Goal: Information Seeking & Learning: Learn about a topic

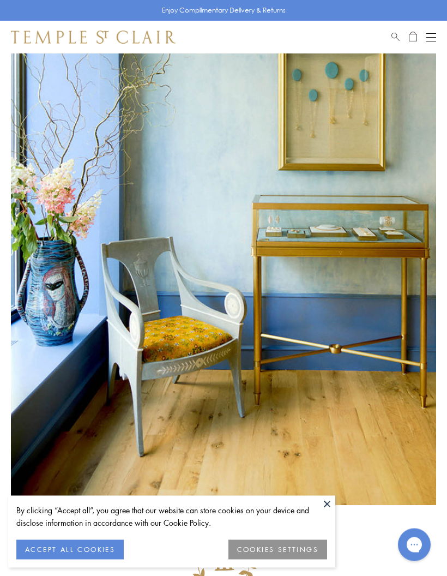
scroll to position [107, 0]
click at [92, 560] on button "ACCEPT ALL COOKIES" at bounding box center [69, 550] width 107 height 20
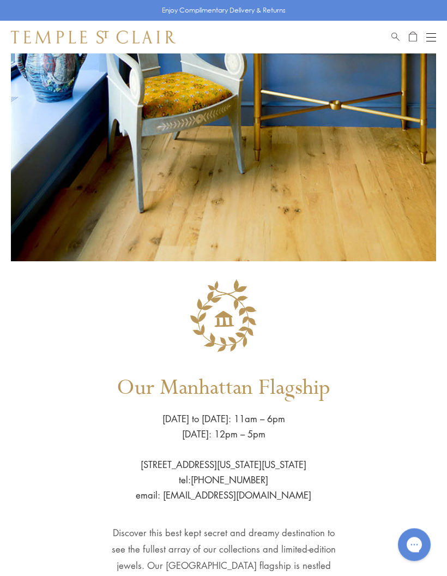
scroll to position [375, 0]
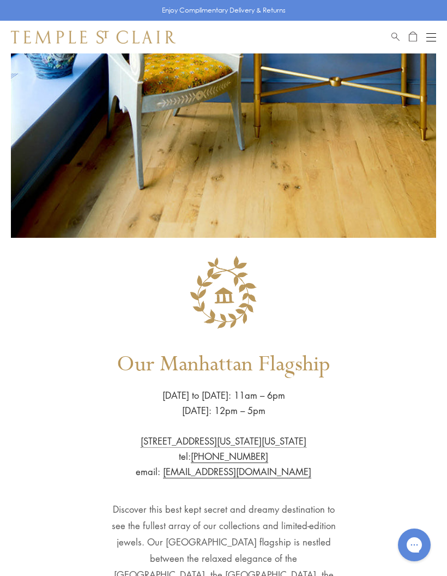
click at [416, 469] on div "Our Manhattan Flagship Wednesday to Saturday: 11am – 6pm Sunday: 12pm – 5pm 803…" at bounding box center [223, 474] width 425 height 451
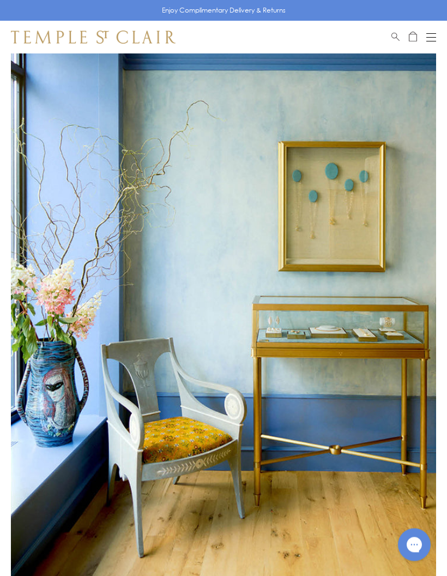
scroll to position [0, 0]
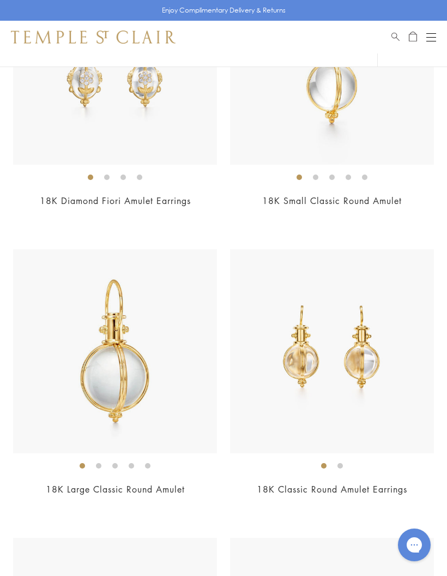
click at [421, 505] on div "$3,500" at bounding box center [332, 504] width 204 height 13
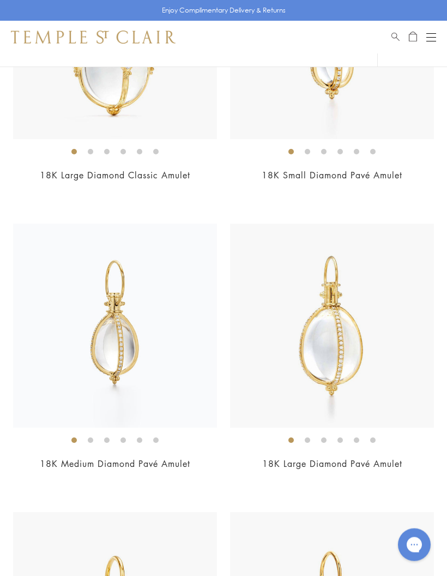
scroll to position [4030, 0]
click at [356, 351] on img at bounding box center [332, 326] width 204 height 204
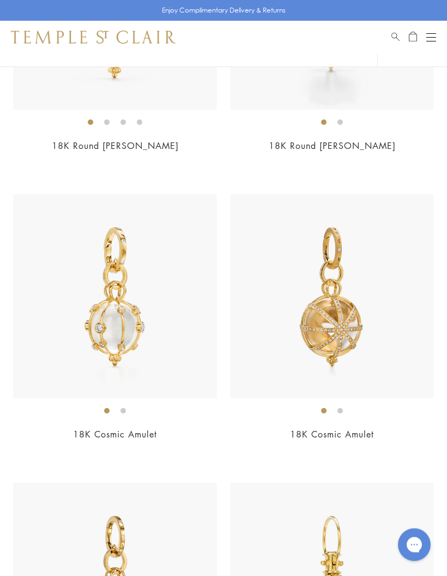
scroll to position [5213, 0]
click at [344, 316] on img at bounding box center [332, 296] width 204 height 204
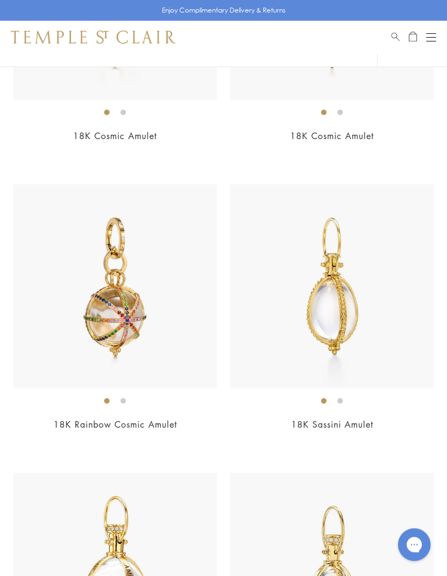
scroll to position [5512, 0]
click at [351, 418] on link "18K Sassini Amulet" at bounding box center [332, 424] width 82 height 12
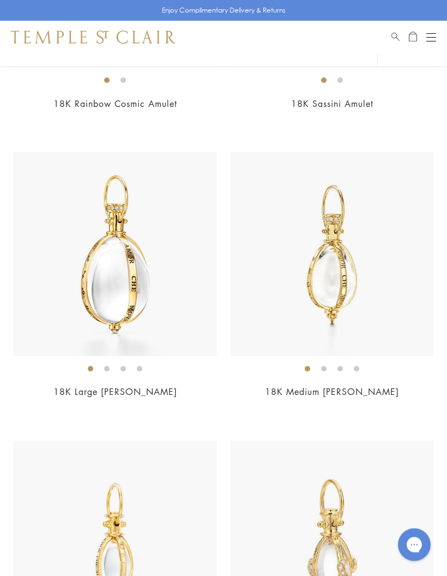
click at [433, 34] on button "Open navigation" at bounding box center [432, 37] width 10 height 13
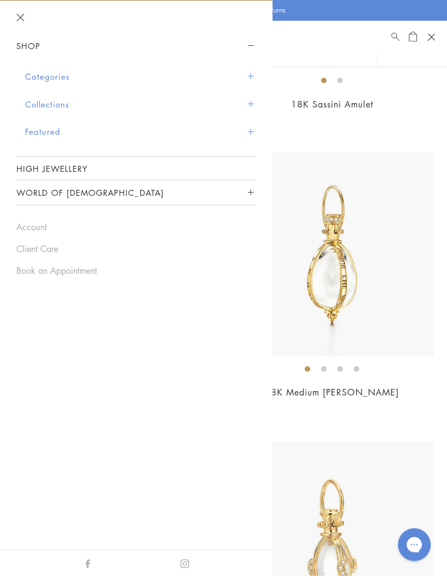
scroll to position [5832, 0]
click at [250, 75] on span "Sidebar navigation" at bounding box center [251, 77] width 6 height 6
click at [46, 73] on button "Categories" at bounding box center [140, 77] width 231 height 28
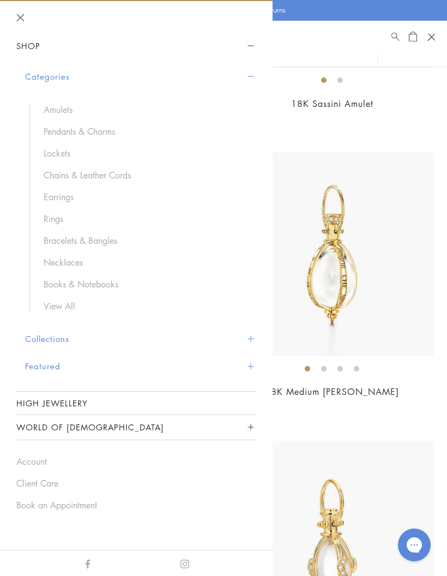
click at [103, 129] on link "Pendants & Charms" at bounding box center [145, 131] width 202 height 12
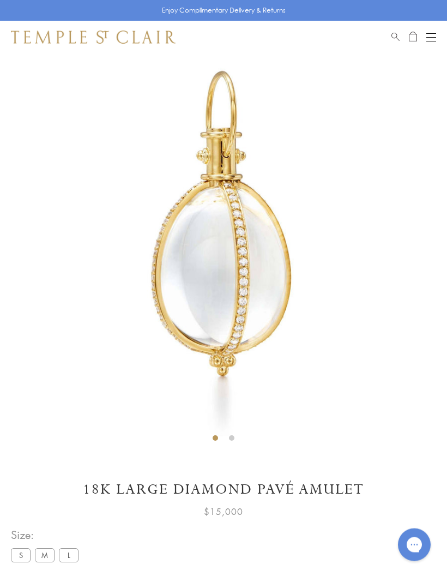
scroll to position [53, 0]
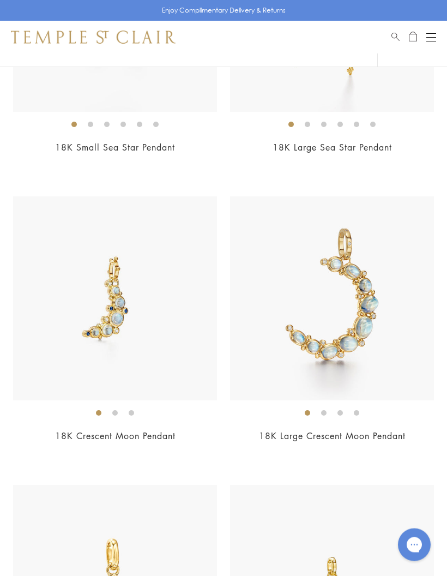
scroll to position [5474, 0]
click at [386, 385] on img at bounding box center [332, 298] width 204 height 204
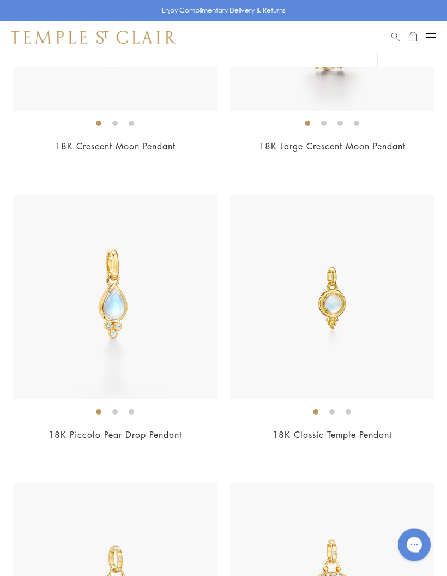
scroll to position [5765, 0]
click at [118, 298] on img at bounding box center [115, 297] width 204 height 204
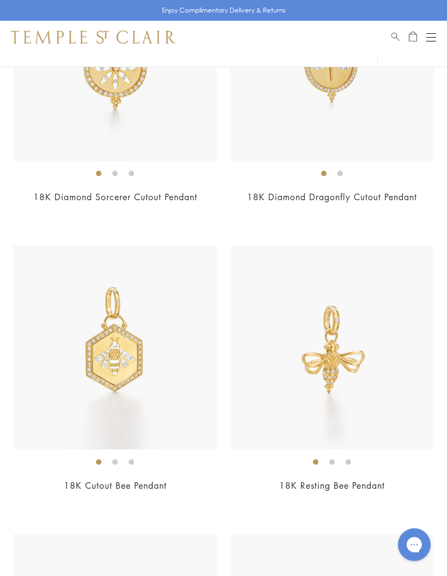
scroll to position [7733, 0]
click at [125, 375] on img at bounding box center [115, 347] width 204 height 204
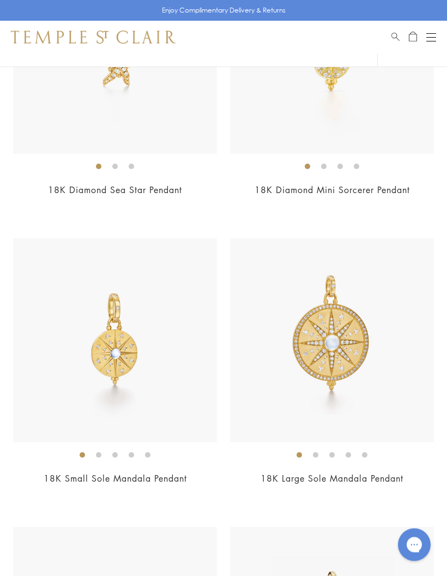
scroll to position [8352, 0]
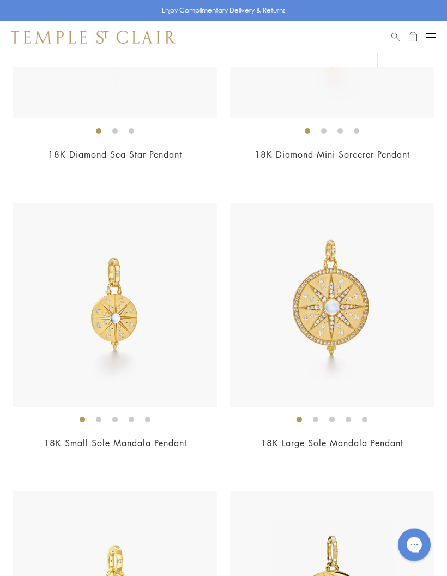
click at [130, 321] on img at bounding box center [115, 305] width 204 height 204
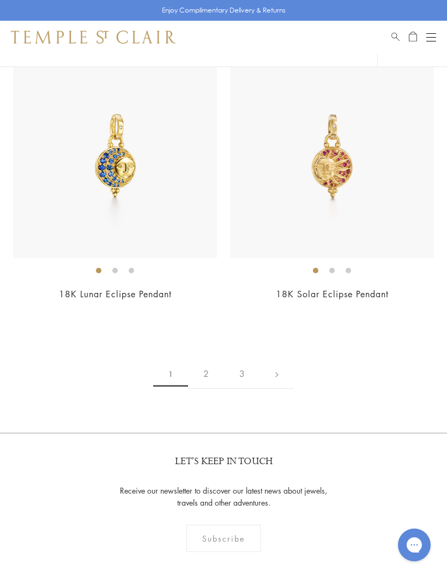
scroll to position [9094, 0]
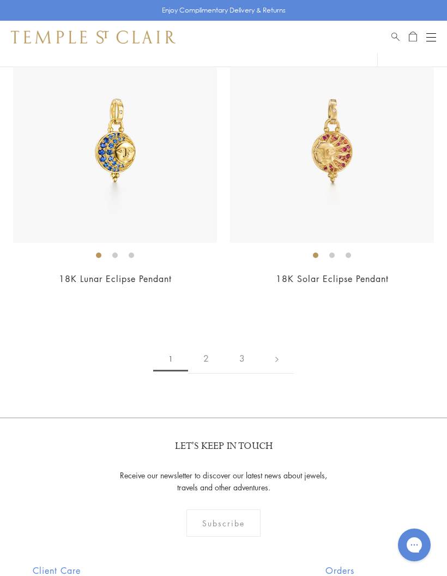
click at [207, 347] on link "2" at bounding box center [206, 359] width 36 height 30
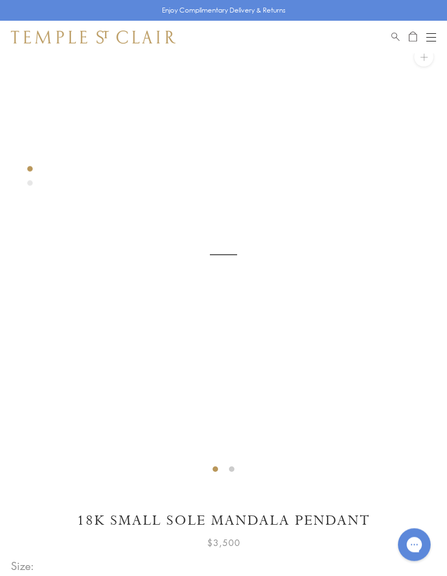
scroll to position [53, 0]
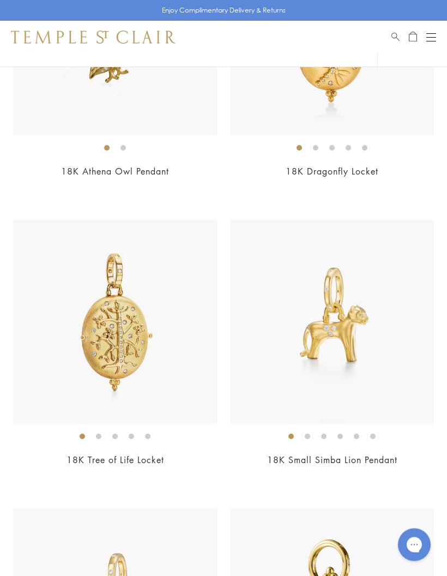
scroll to position [4008, 0]
click at [134, 353] on img at bounding box center [115, 322] width 204 height 204
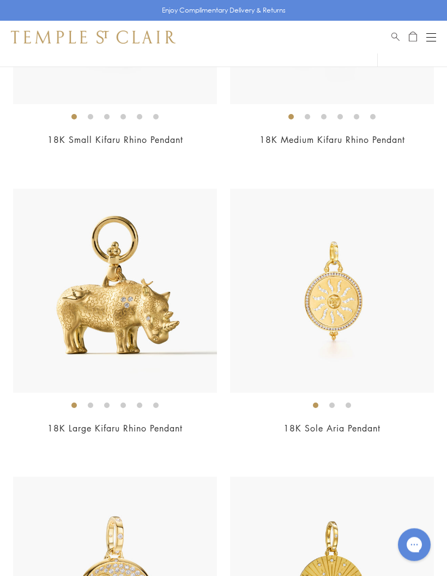
scroll to position [5771, 0]
click at [346, 305] on img at bounding box center [332, 291] width 204 height 204
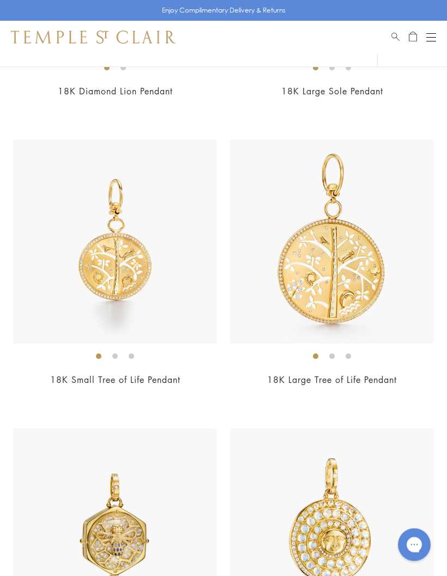
scroll to position [6396, 0]
click at [126, 259] on img at bounding box center [115, 242] width 204 height 204
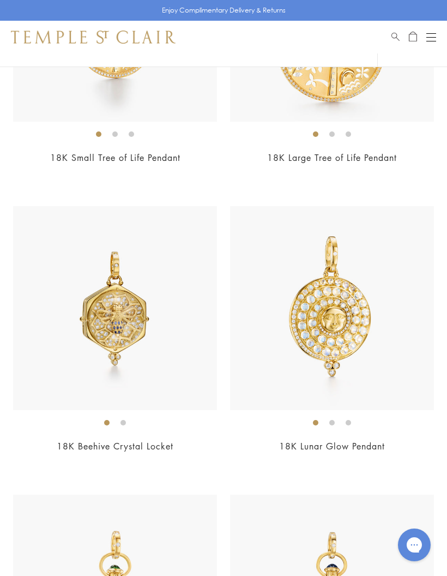
scroll to position [6622, 0]
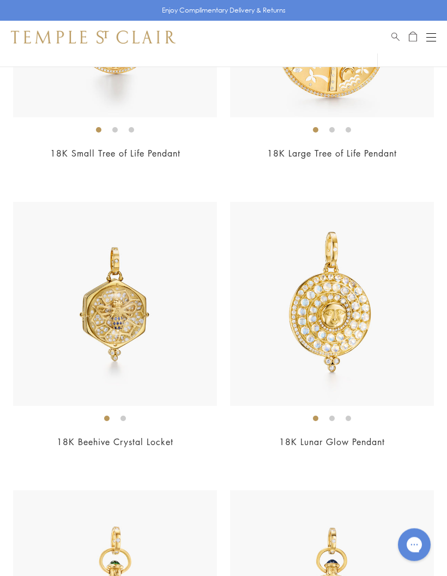
click at [122, 317] on img at bounding box center [115, 304] width 204 height 204
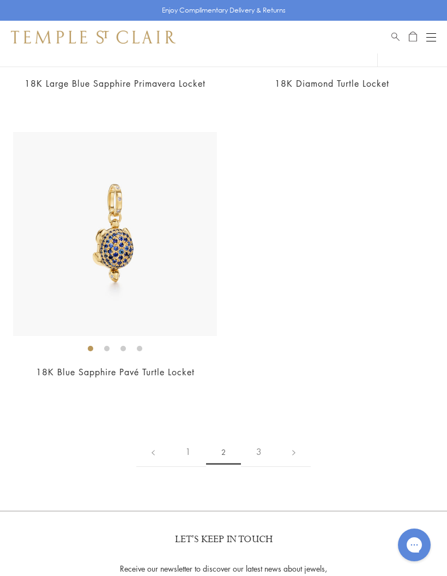
scroll to position [8149, 0]
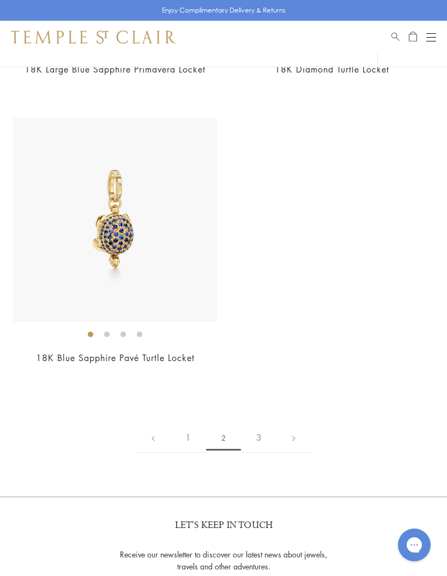
click at [261, 423] on link "3" at bounding box center [259, 438] width 36 height 30
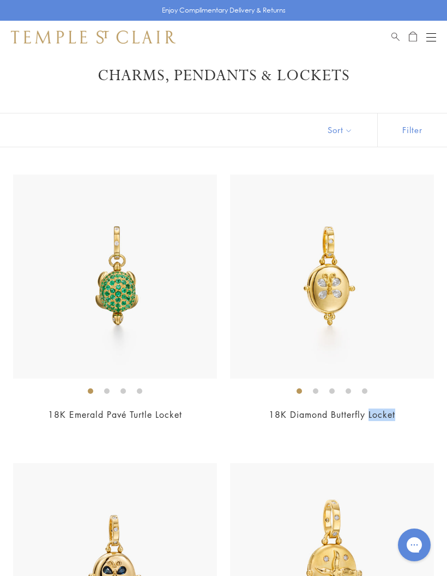
scroll to position [1, 0]
